Goal: Browse casually

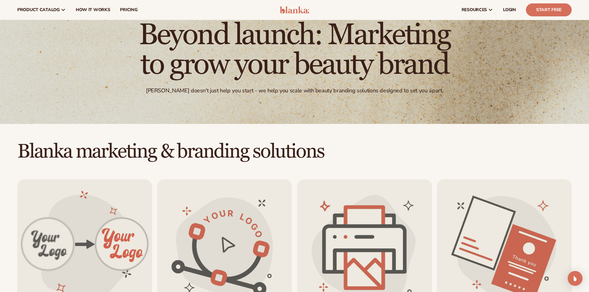
scroll to position [31, 0]
